Goal: Navigation & Orientation: Find specific page/section

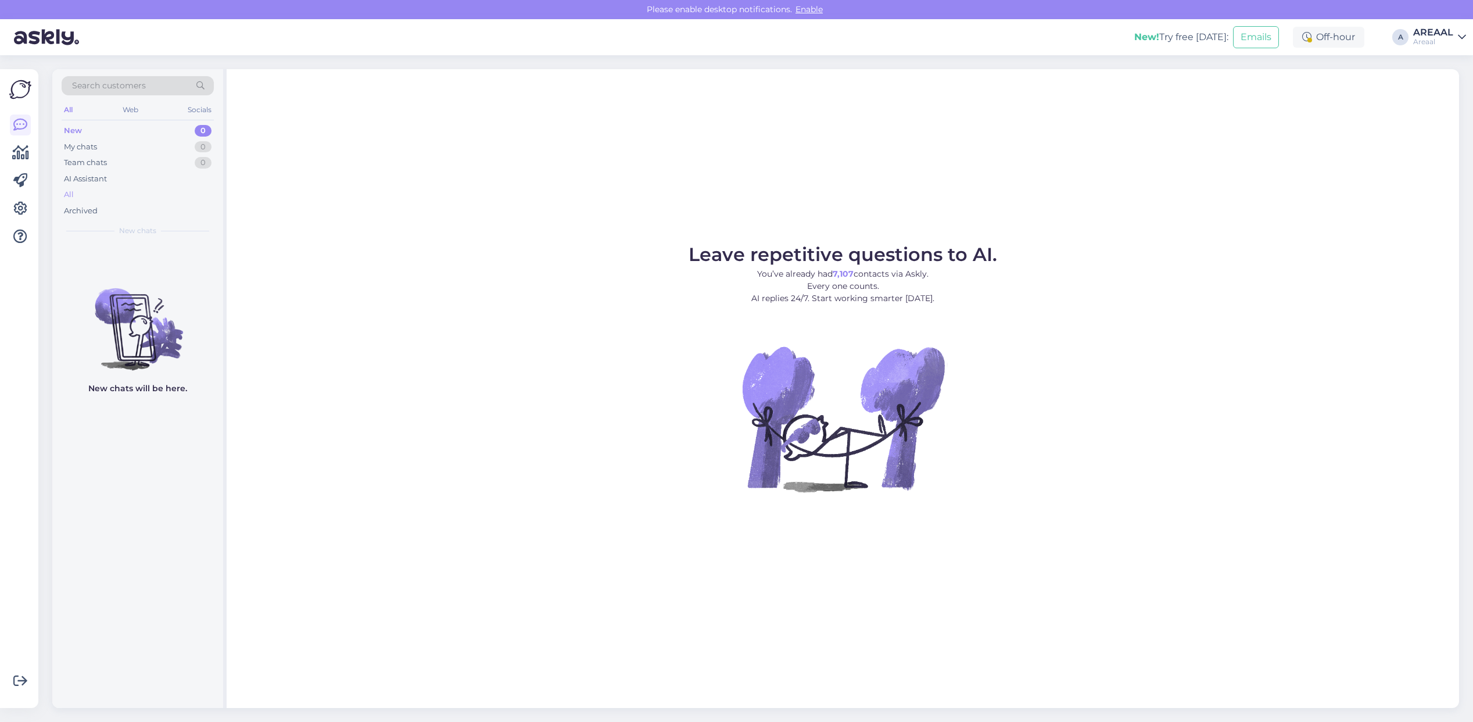
click at [128, 196] on div "All" at bounding box center [138, 194] width 152 height 16
click at [137, 203] on div "Archived" at bounding box center [138, 211] width 152 height 16
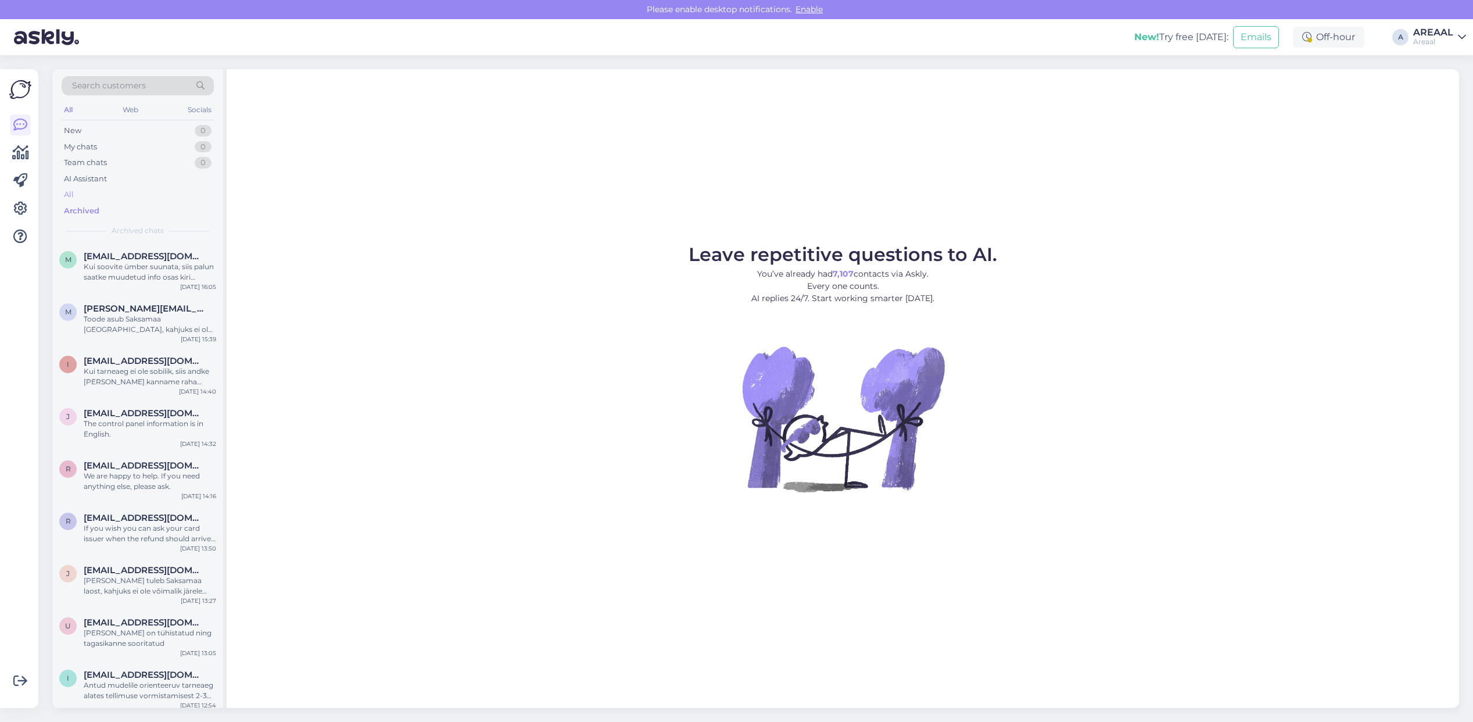
click at [134, 195] on div "All" at bounding box center [138, 194] width 152 height 16
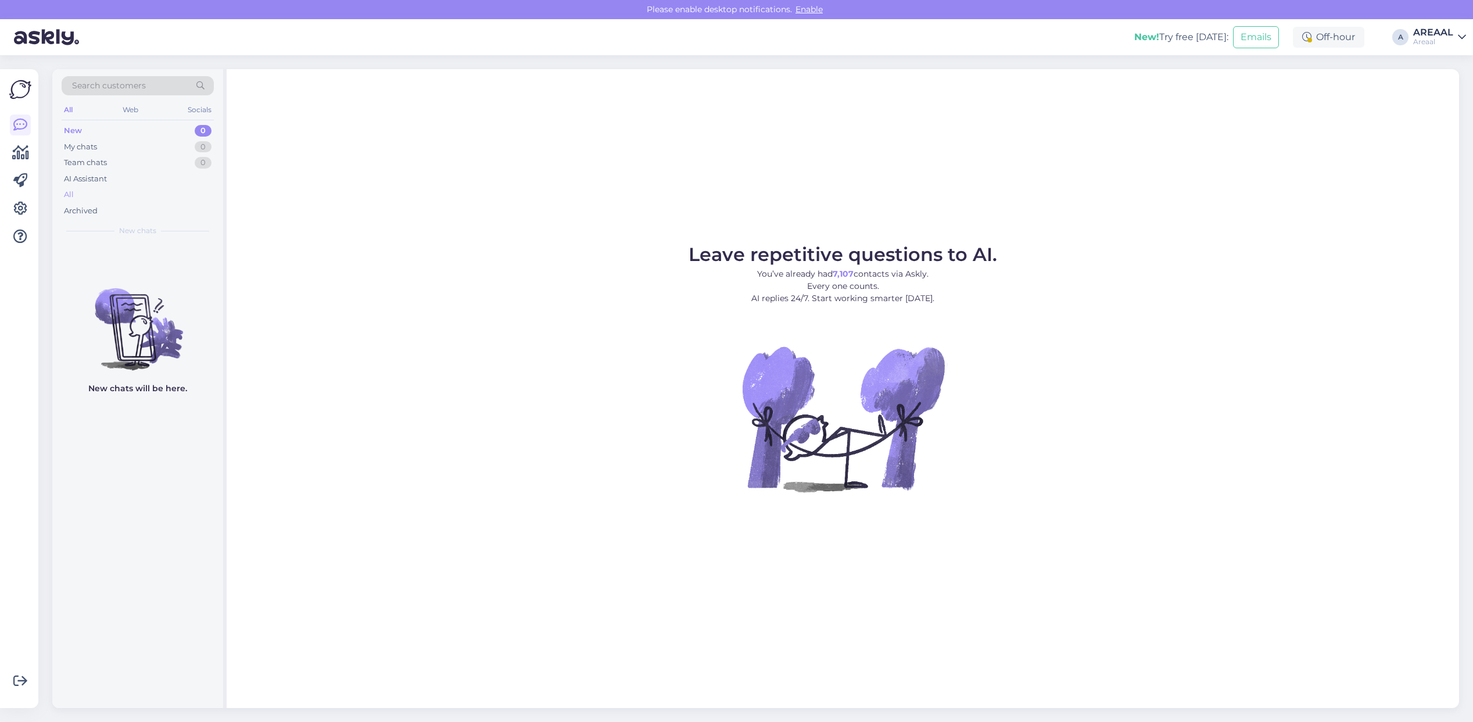
click at [117, 198] on div "All" at bounding box center [138, 194] width 152 height 16
